Goal: Task Accomplishment & Management: Complete application form

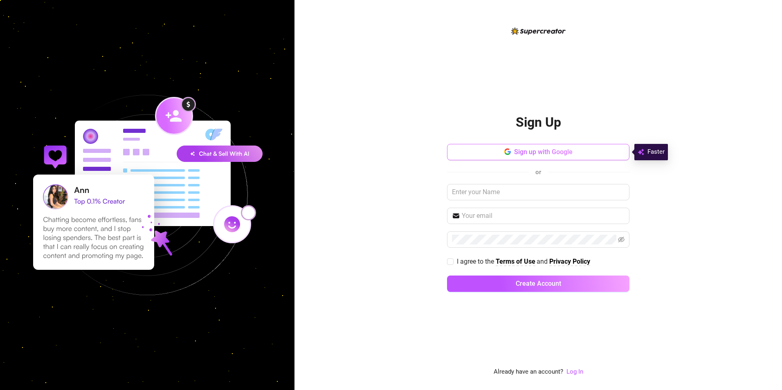
click at [551, 151] on span "Sign up with Google" at bounding box center [543, 152] width 58 height 8
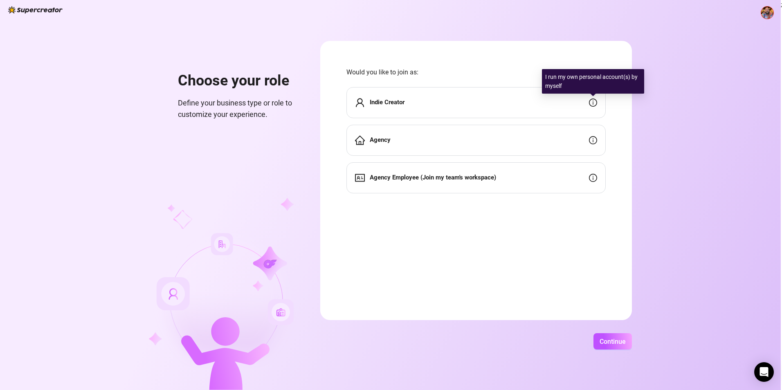
click at [592, 101] on icon "info-circle" at bounding box center [593, 103] width 8 height 8
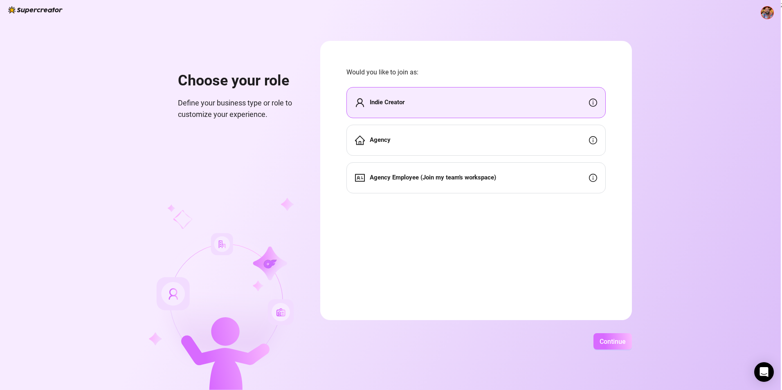
click at [613, 342] on span "Continue" at bounding box center [613, 342] width 26 height 8
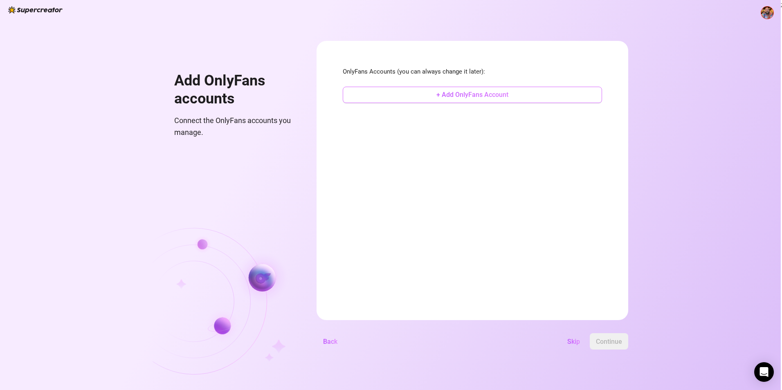
click at [445, 98] on span "+ Add OnlyFans Account" at bounding box center [472, 95] width 72 height 8
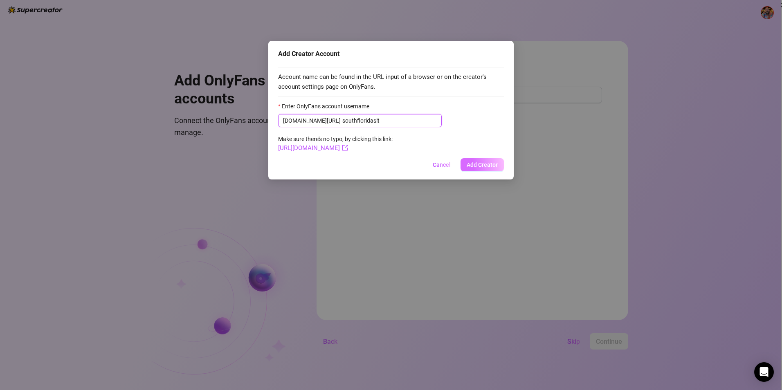
type input "southfloridaslt"
click at [483, 165] on span "Add Creator" at bounding box center [482, 165] width 31 height 7
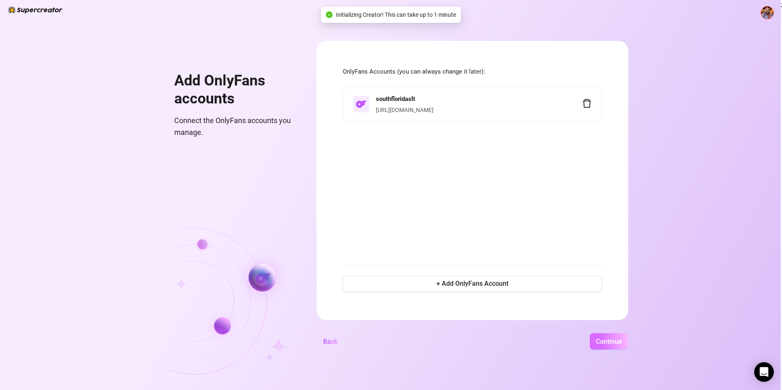
click at [617, 344] on span "Continue" at bounding box center [609, 342] width 26 height 8
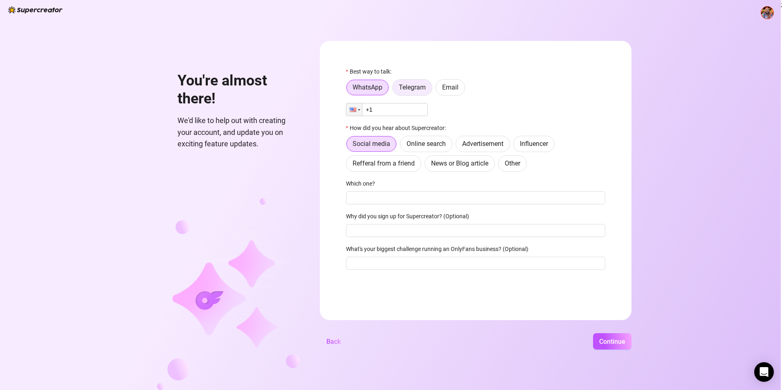
click at [410, 91] on span "Telegram" at bounding box center [412, 87] width 27 height 8
click at [395, 90] on input "Telegram" at bounding box center [395, 90] width 0 height 0
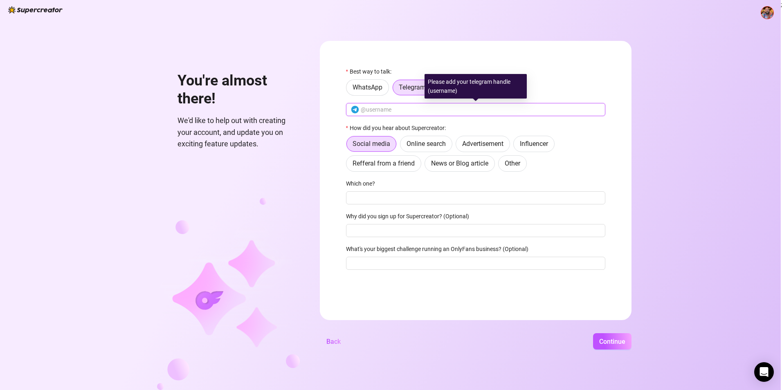
click at [398, 109] on input "text" at bounding box center [481, 109] width 240 height 9
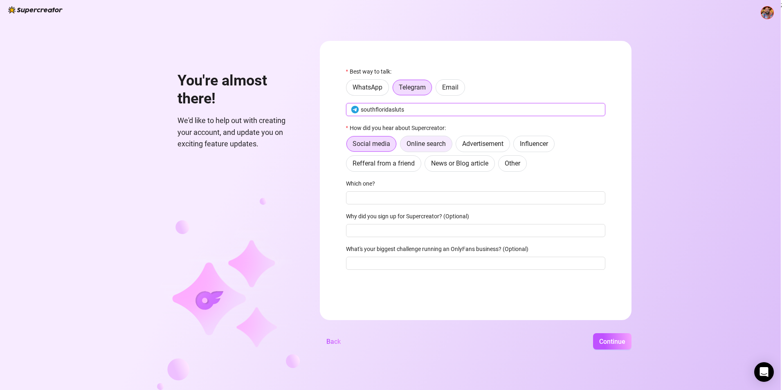
type input "southfloridasluts"
click at [425, 144] on span "Online search" at bounding box center [426, 144] width 39 height 8
click at [402, 146] on input "Online search" at bounding box center [402, 146] width 0 height 0
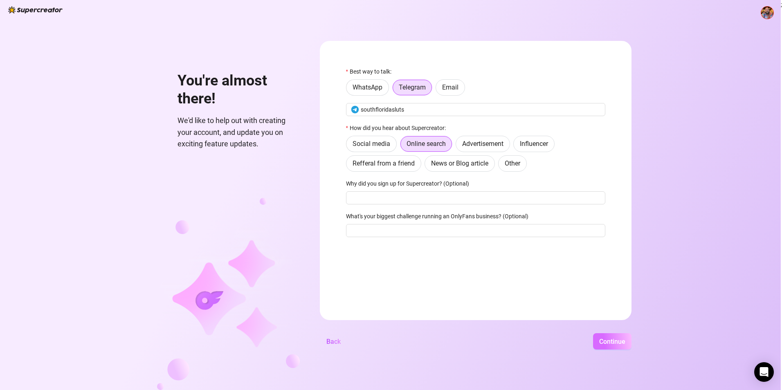
click at [607, 340] on span "Continue" at bounding box center [612, 342] width 26 height 8
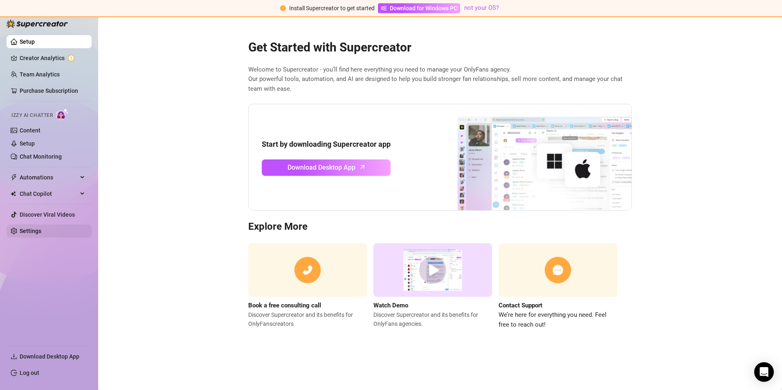
click at [29, 228] on link "Settings" at bounding box center [31, 231] width 22 height 7
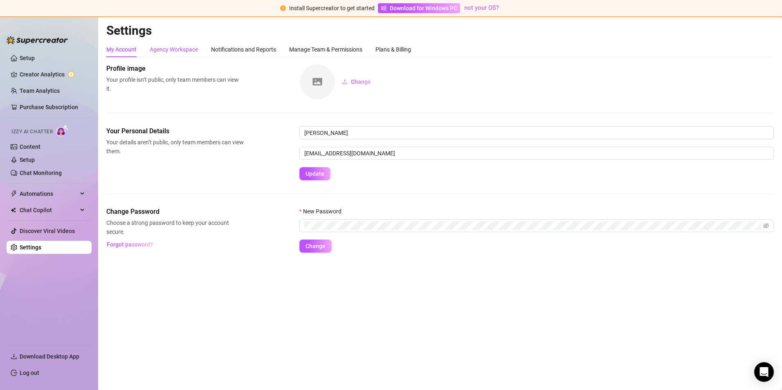
click at [187, 49] on div "Agency Workspace" at bounding box center [174, 49] width 48 height 9
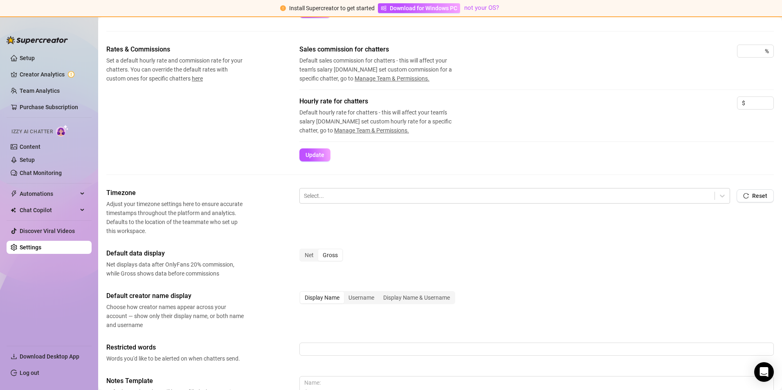
scroll to position [164, 0]
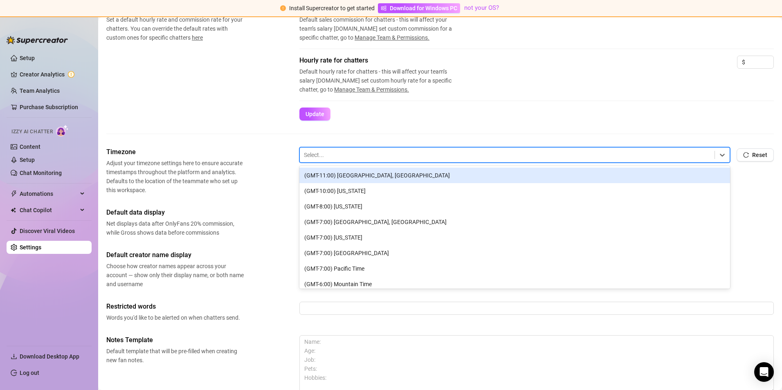
click at [320, 157] on div at bounding box center [507, 155] width 407 height 11
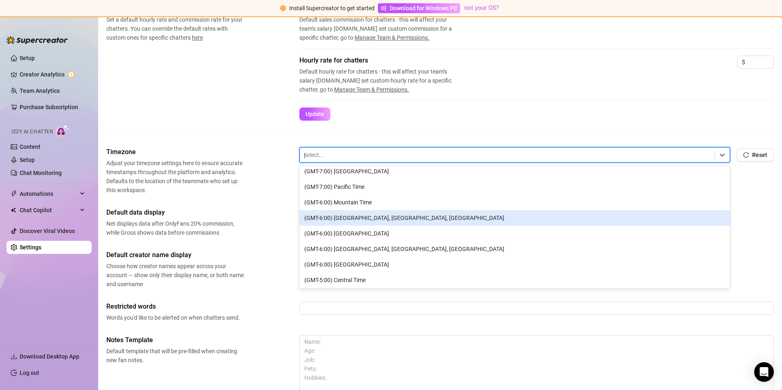
scroll to position [0, 0]
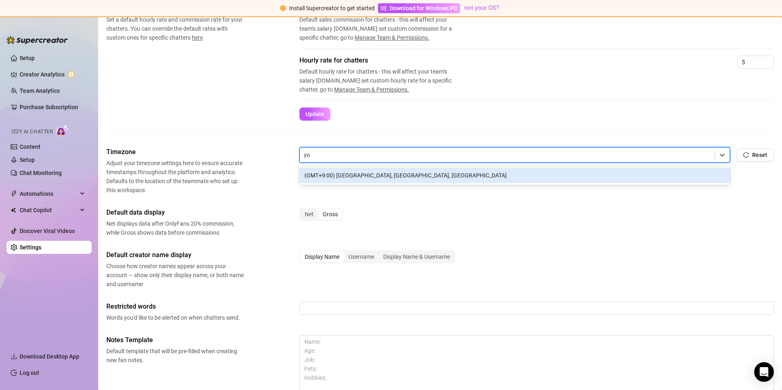
type input "y"
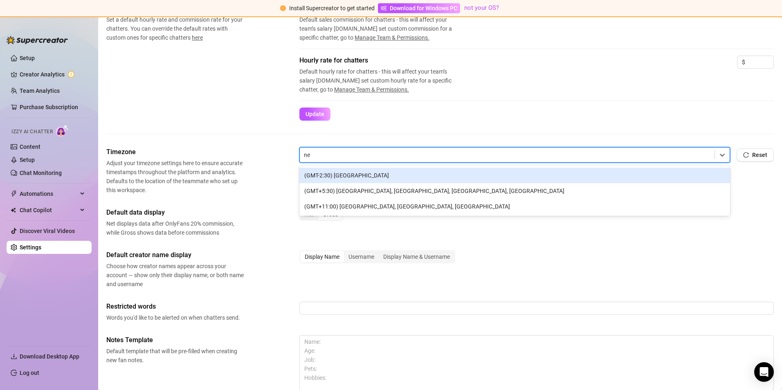
type input "n"
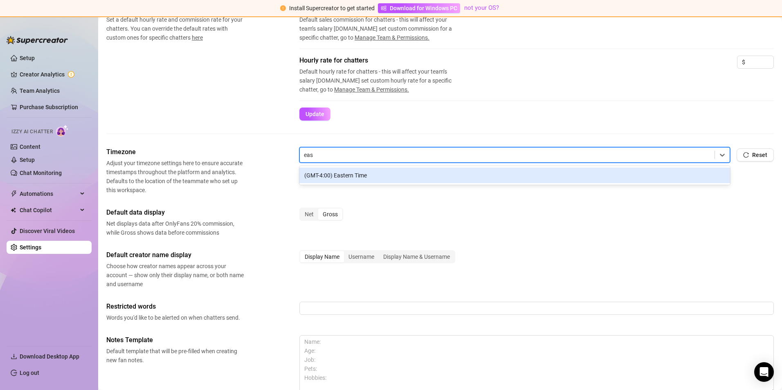
type input "east"
click at [479, 178] on div "(GMT-4:00) Eastern Time" at bounding box center [514, 176] width 431 height 16
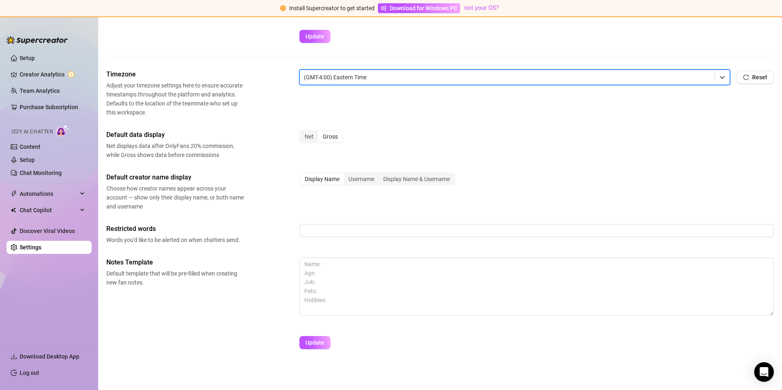
scroll to position [242, 0]
click at [312, 337] on button "Update" at bounding box center [314, 341] width 31 height 13
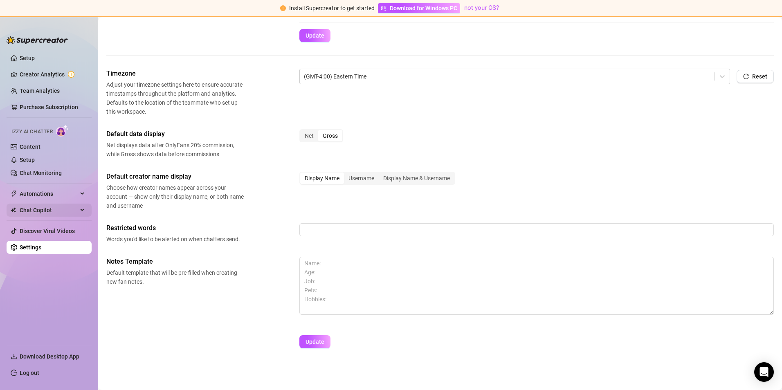
click at [63, 209] on span "Chat Copilot" at bounding box center [49, 210] width 58 height 13
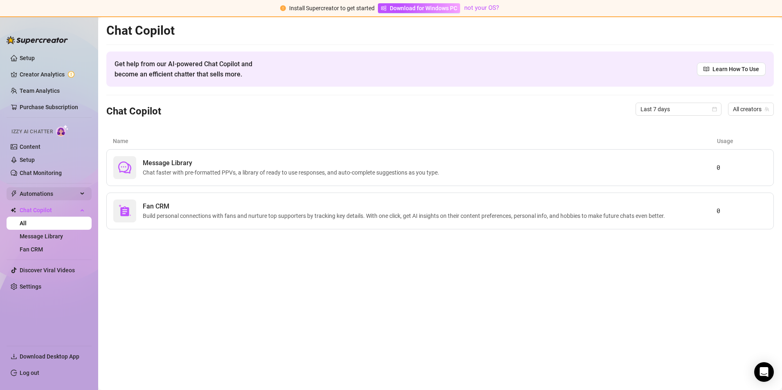
click at [76, 193] on span "Automations" at bounding box center [49, 193] width 58 height 13
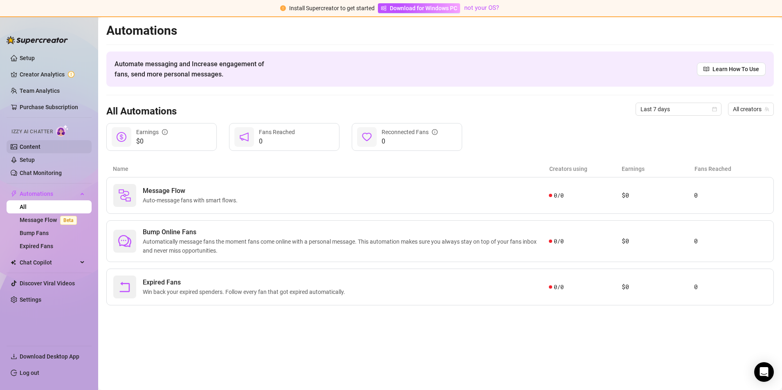
click at [28, 145] on link "Content" at bounding box center [30, 147] width 21 height 7
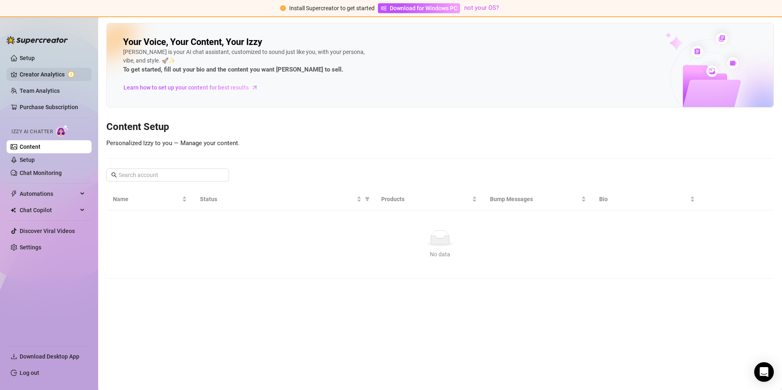
click at [31, 72] on link "Creator Analytics" at bounding box center [52, 74] width 65 height 13
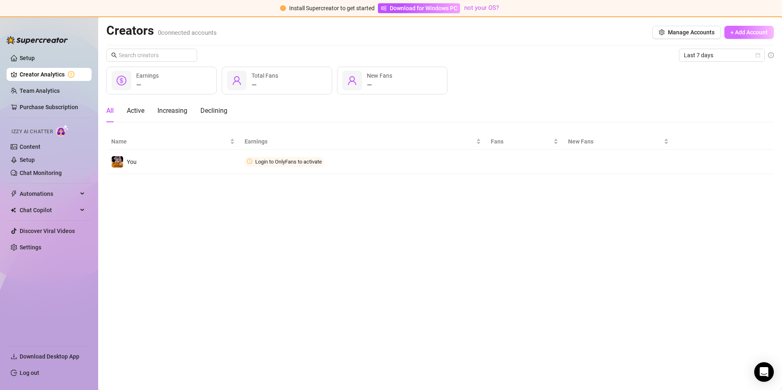
click at [733, 32] on span "+ Add Account" at bounding box center [748, 32] width 37 height 7
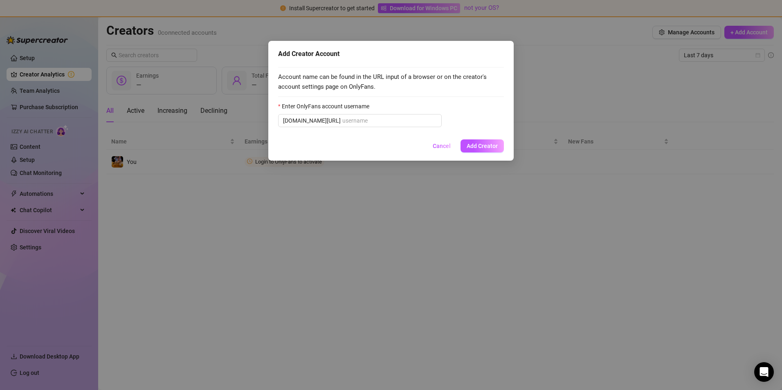
click at [309, 70] on div "Account name can be found in the URL input of a browser or on the creator's acc…" at bounding box center [391, 98] width 226 height 72
click at [301, 120] on span "[DOMAIN_NAME][URL]" at bounding box center [312, 120] width 58 height 9
click at [440, 143] on span "Cancel" at bounding box center [442, 146] width 18 height 7
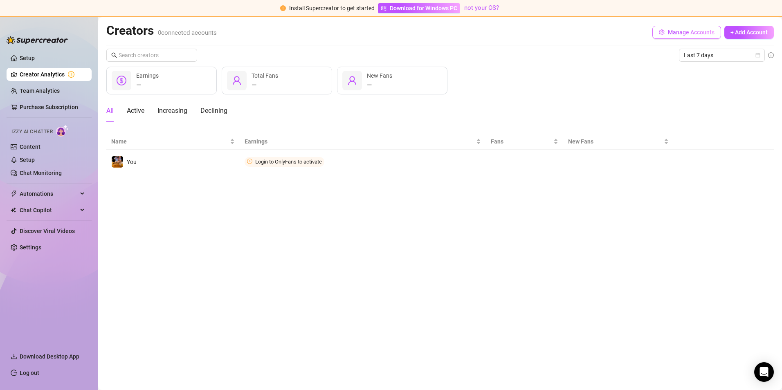
click at [665, 31] on button "Manage Accounts" at bounding box center [686, 32] width 69 height 13
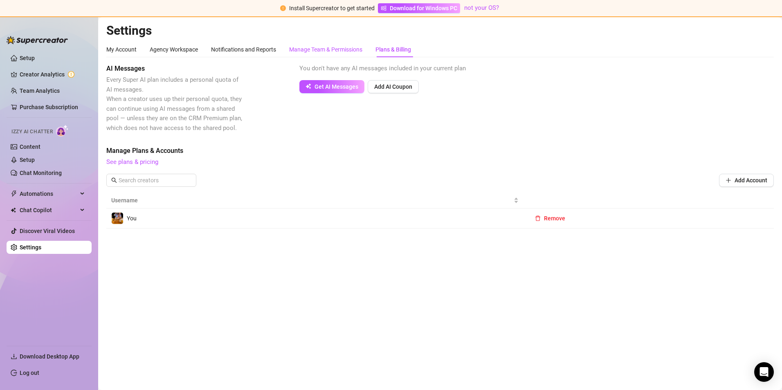
click at [308, 48] on div "Manage Team & Permissions" at bounding box center [325, 49] width 73 height 9
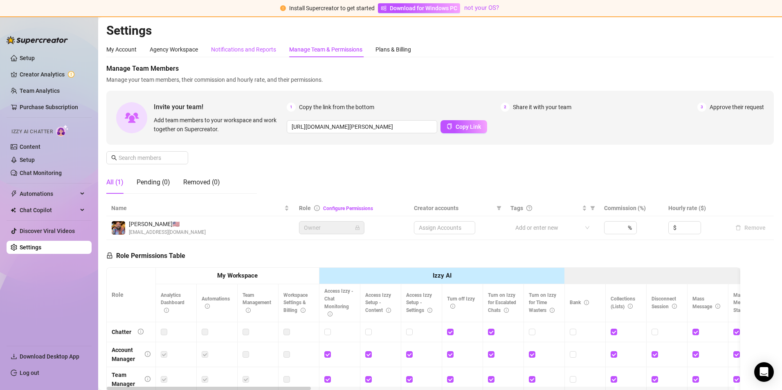
click at [250, 47] on div "Notifications and Reports" at bounding box center [243, 49] width 65 height 9
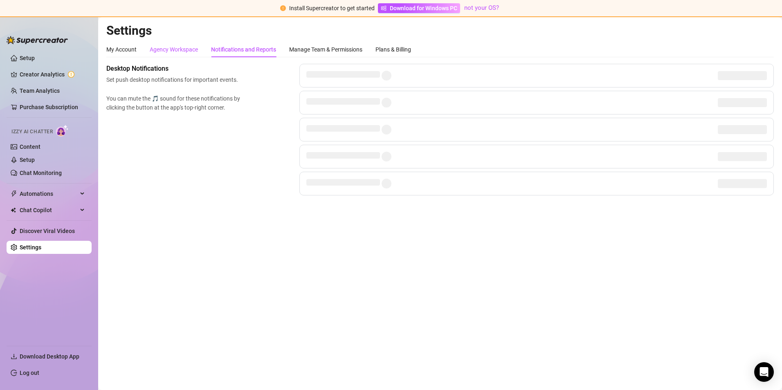
click at [180, 46] on div "Agency Workspace" at bounding box center [174, 49] width 48 height 9
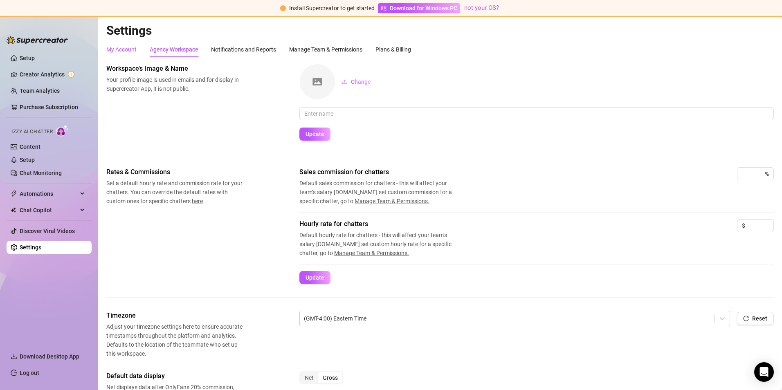
click at [117, 47] on div "My Account" at bounding box center [121, 49] width 30 height 9
